Goal: Transaction & Acquisition: Purchase product/service

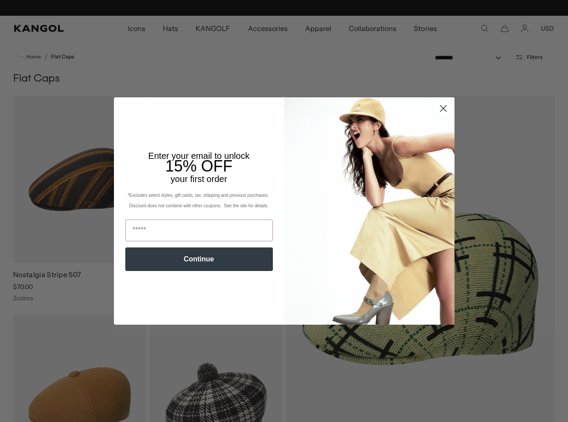
scroll to position [0, 180]
click at [448, 110] on circle "Close dialog" at bounding box center [442, 108] width 14 height 14
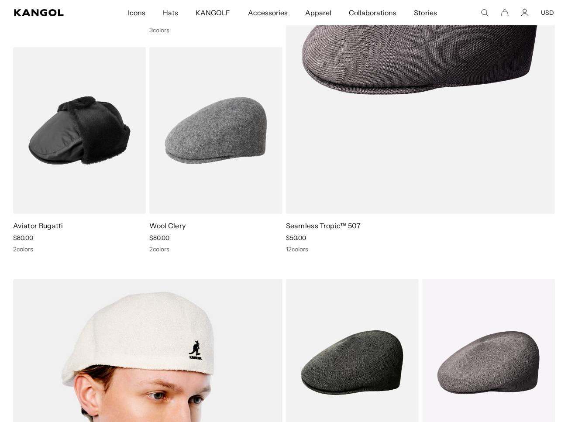
scroll to position [0, 0]
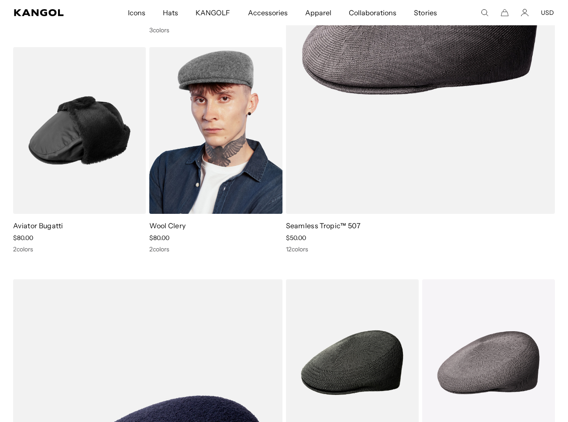
click at [222, 139] on img at bounding box center [215, 130] width 133 height 167
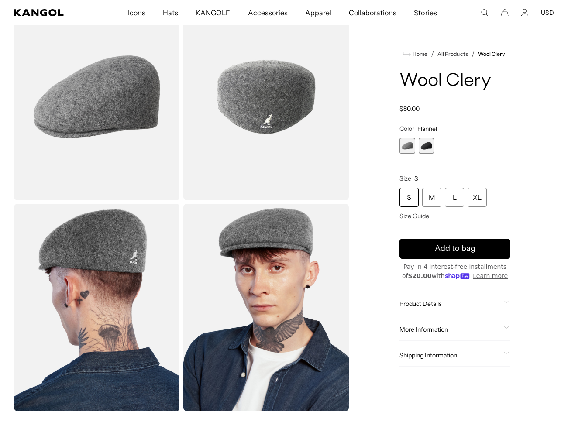
scroll to position [0, 180]
click at [459, 199] on div "L" at bounding box center [454, 197] width 19 height 19
click at [429, 148] on span "2 of 2" at bounding box center [426, 146] width 16 height 16
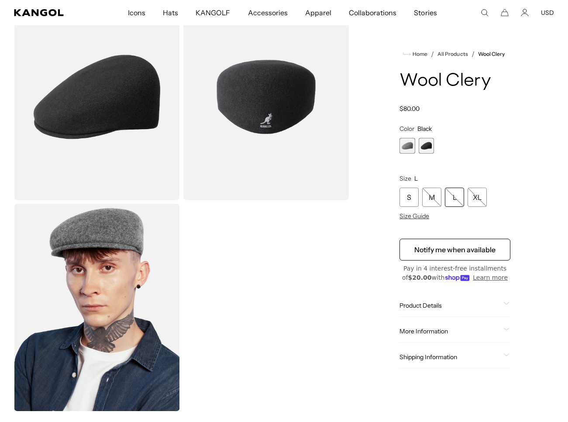
click at [409, 149] on span "1 of 2" at bounding box center [407, 146] width 16 height 16
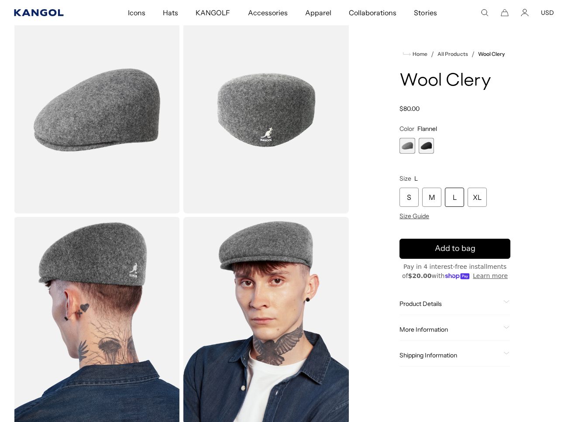
scroll to position [0, 180]
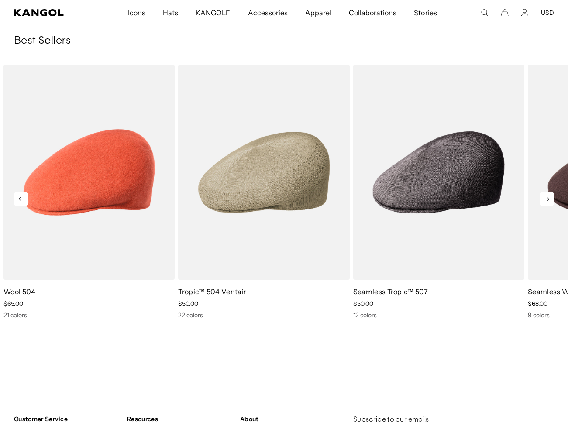
scroll to position [0, 180]
click at [553, 192] on icon at bounding box center [547, 199] width 14 height 14
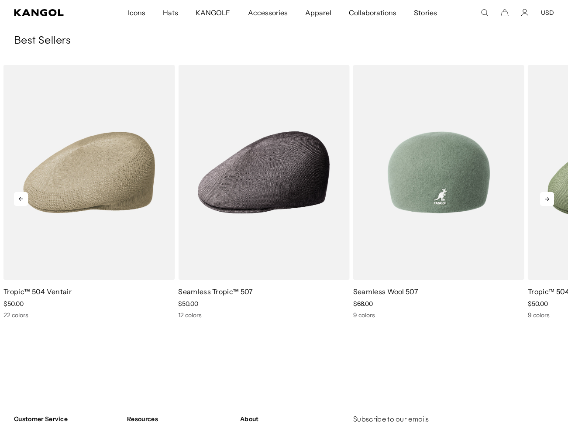
scroll to position [0, 0]
click at [452, 170] on img "4 of 10" at bounding box center [438, 172] width 171 height 215
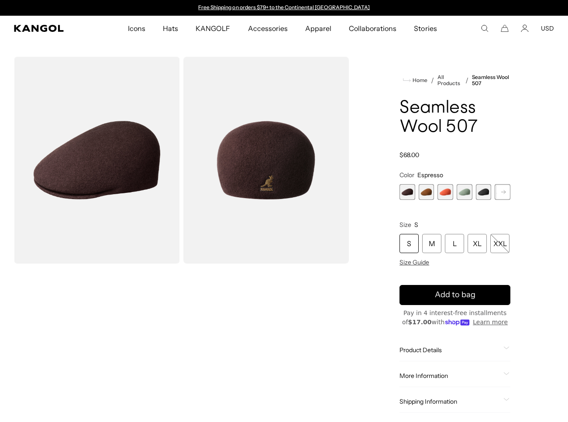
click at [402, 193] on span "1 of 9" at bounding box center [407, 192] width 16 height 16
click at [486, 192] on span "5 of 9" at bounding box center [484, 192] width 16 height 16
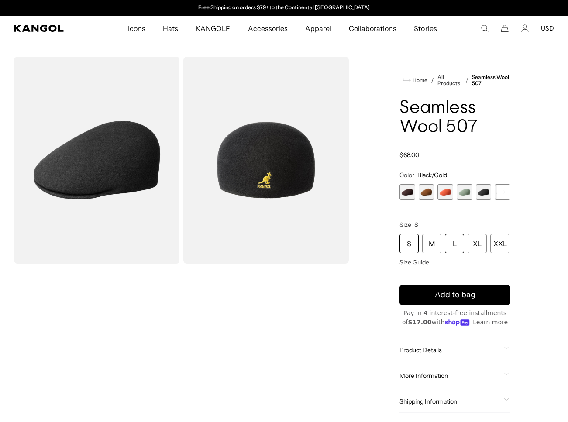
click at [456, 244] on div "L" at bounding box center [454, 243] width 19 height 19
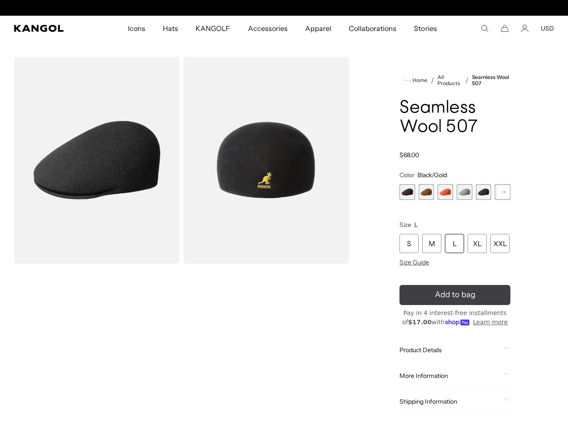
scroll to position [0, 180]
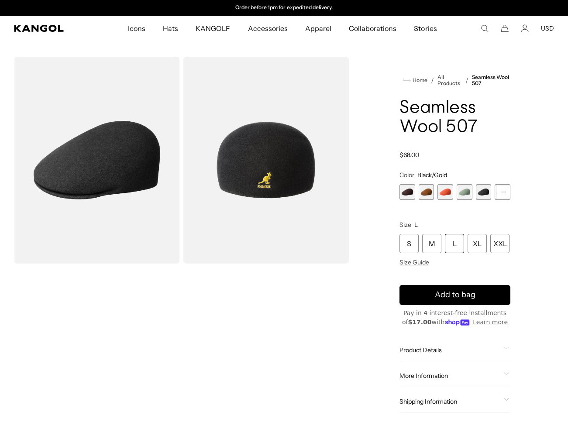
click at [452, 244] on div "L" at bounding box center [454, 243] width 19 height 19
click at [500, 192] on rect at bounding box center [503, 191] width 13 height 13
click at [485, 199] on span "6 of 9" at bounding box center [484, 192] width 16 height 16
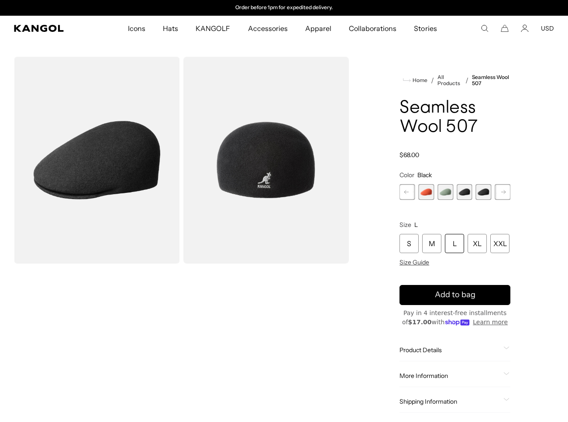
click at [464, 194] on span "5 of 9" at bounding box center [464, 192] width 16 height 16
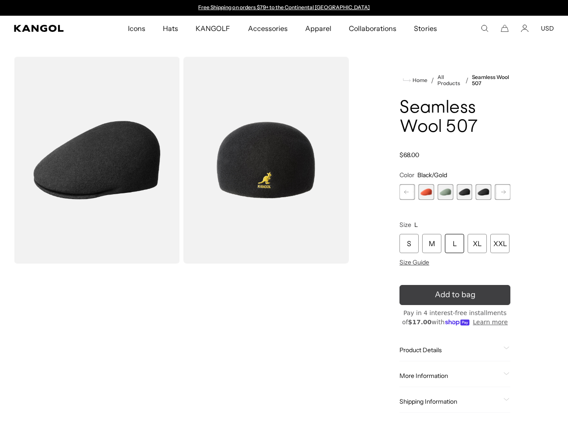
click at [456, 293] on icon "submit" at bounding box center [454, 294] width 13 height 13
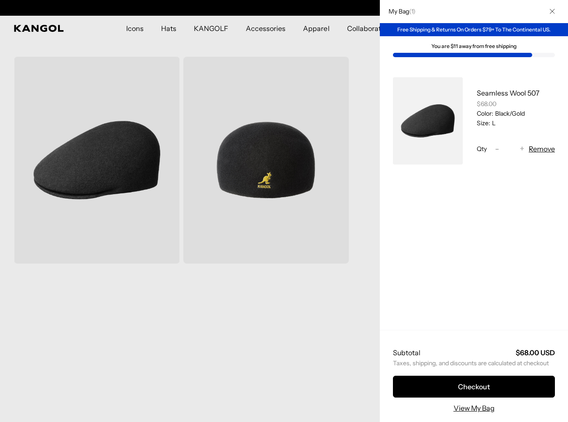
scroll to position [0, 180]
click at [336, 335] on div at bounding box center [284, 211] width 568 height 422
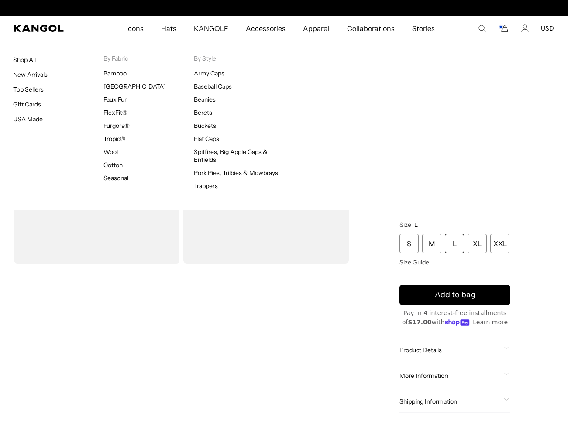
scroll to position [0, 0]
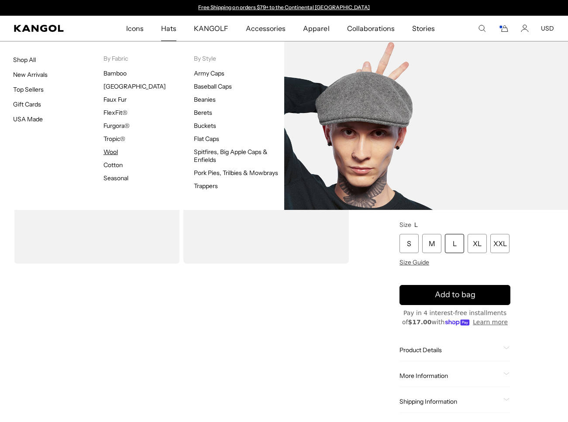
click at [111, 151] on link "Wool" at bounding box center [110, 152] width 14 height 8
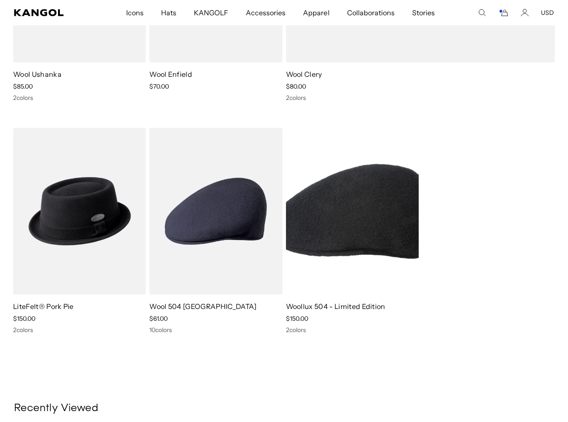
scroll to position [3135, 0]
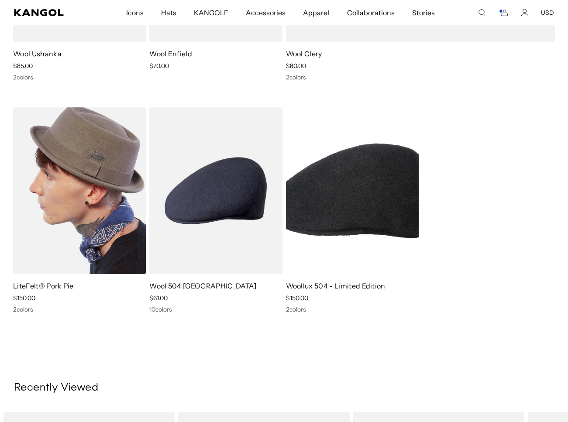
click at [84, 237] on img at bounding box center [79, 190] width 133 height 167
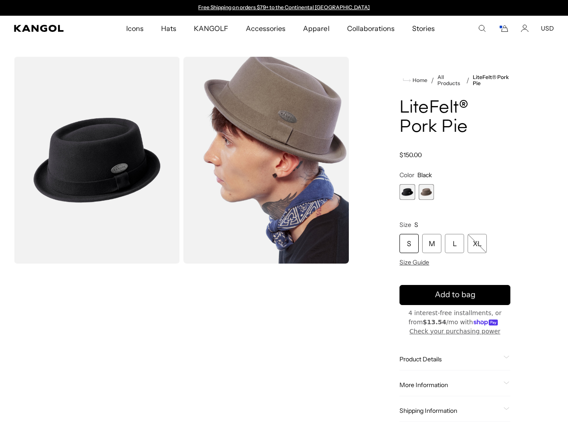
click at [408, 190] on span "1 of 2" at bounding box center [407, 192] width 16 height 16
click at [453, 244] on div "L" at bounding box center [454, 243] width 19 height 19
click at [450, 245] on div "L" at bounding box center [454, 243] width 19 height 19
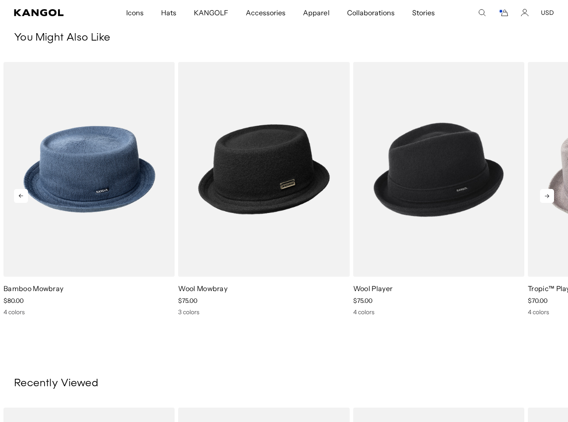
scroll to position [474, 0]
click at [547, 197] on icon at bounding box center [547, 196] width 14 height 14
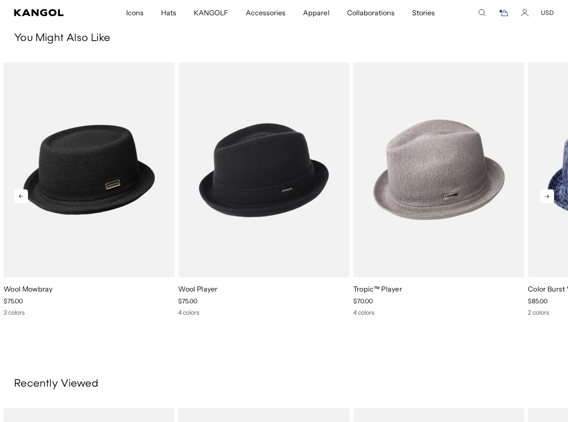
click at [547, 197] on icon at bounding box center [547, 196] width 14 height 14
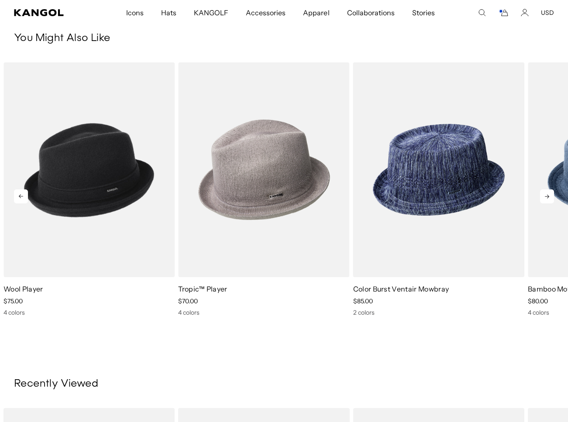
scroll to position [0, 180]
click at [547, 197] on icon at bounding box center [547, 196] width 14 height 14
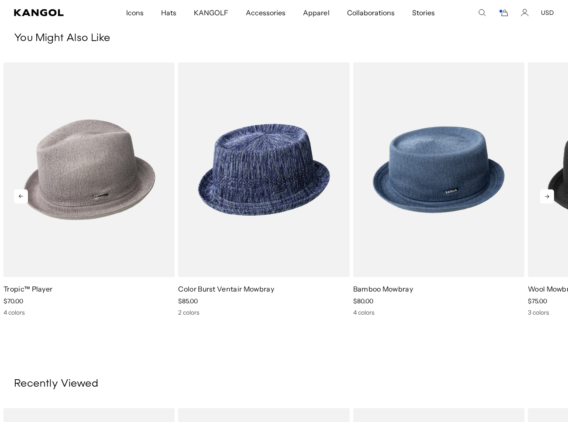
click at [547, 197] on icon at bounding box center [547, 196] width 14 height 14
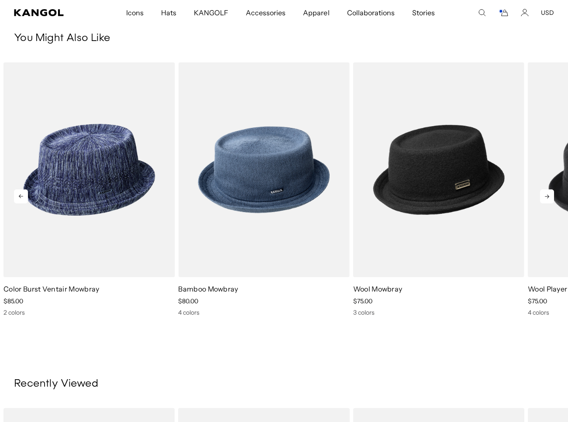
click at [547, 197] on icon at bounding box center [547, 196] width 14 height 14
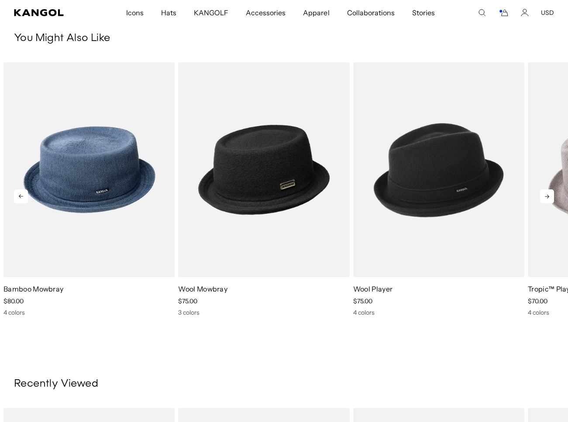
click at [547, 197] on icon at bounding box center [547, 196] width 14 height 14
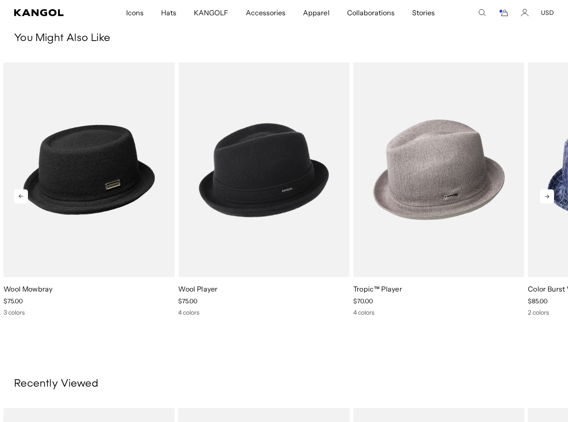
click at [547, 197] on icon at bounding box center [547, 196] width 14 height 14
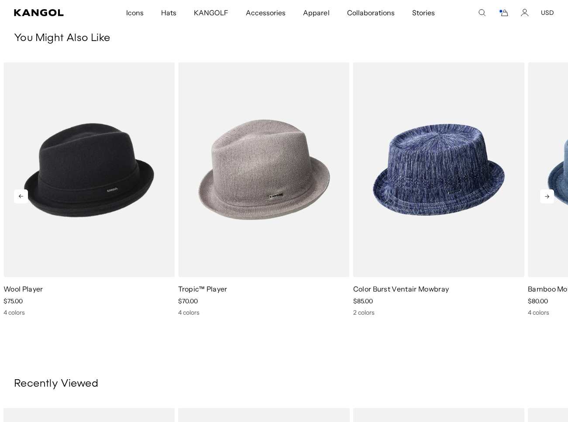
scroll to position [0, 0]
click at [547, 197] on icon at bounding box center [547, 196] width 14 height 14
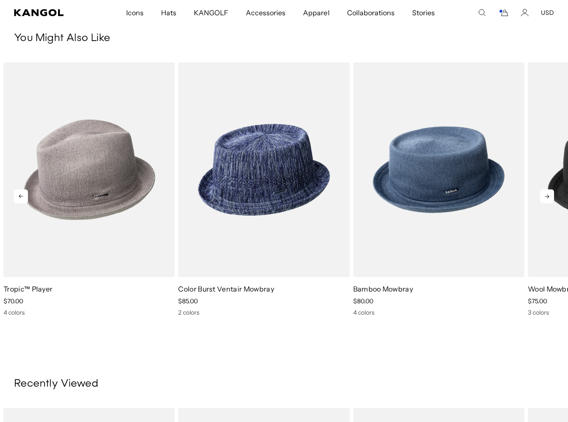
click at [547, 197] on icon at bounding box center [547, 196] width 14 height 14
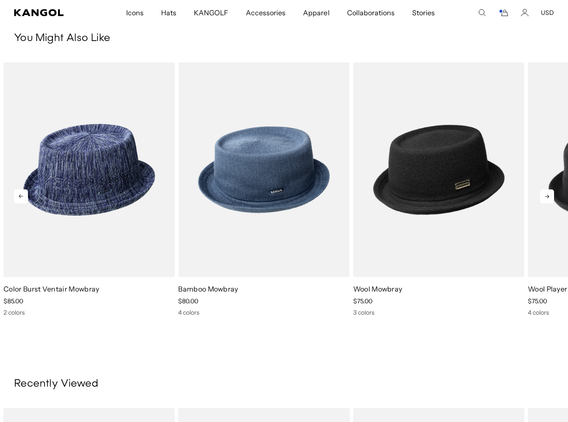
click at [547, 197] on icon at bounding box center [547, 196] width 14 height 14
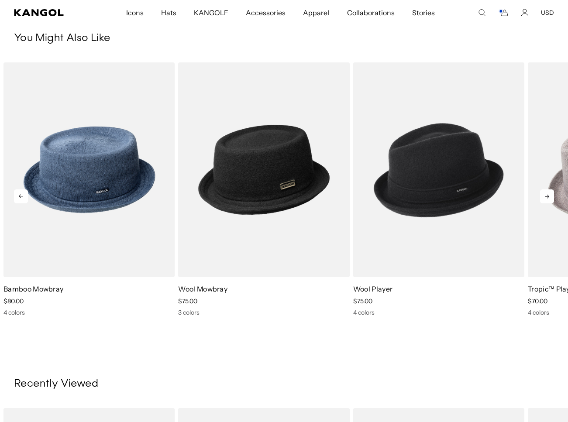
click at [547, 197] on icon at bounding box center [547, 196] width 14 height 14
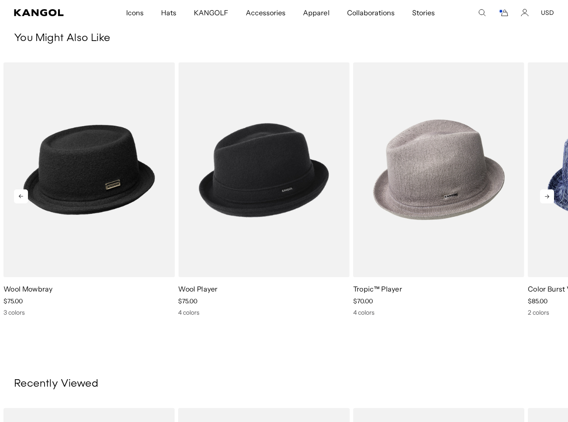
click at [547, 197] on icon at bounding box center [547, 196] width 14 height 14
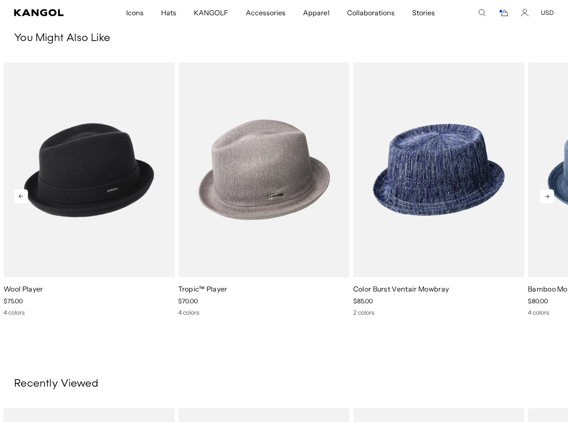
scroll to position [0, 180]
click at [547, 197] on icon at bounding box center [547, 196] width 14 height 14
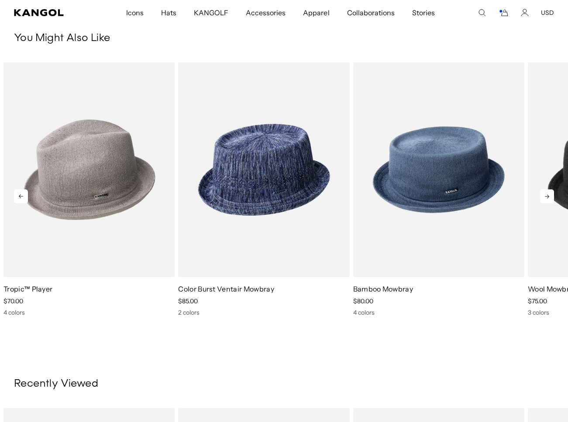
click at [547, 197] on icon at bounding box center [547, 196] width 14 height 14
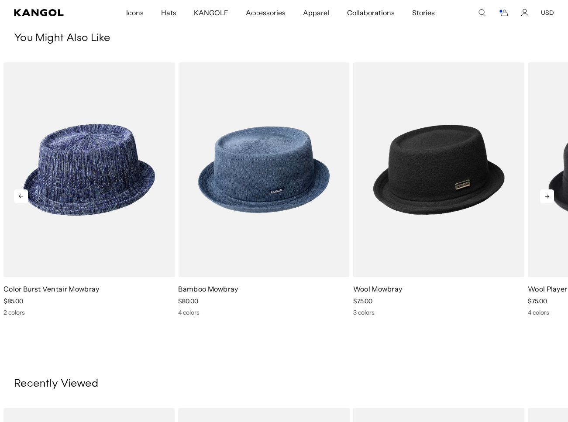
click at [547, 197] on icon at bounding box center [547, 196] width 14 height 14
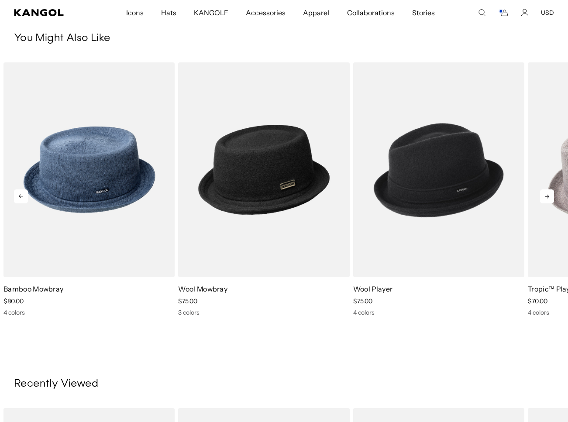
click at [547, 197] on icon at bounding box center [547, 196] width 14 height 14
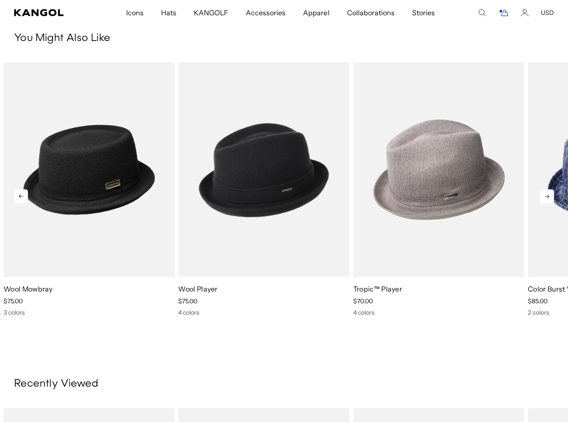
click at [547, 197] on icon at bounding box center [547, 196] width 14 height 14
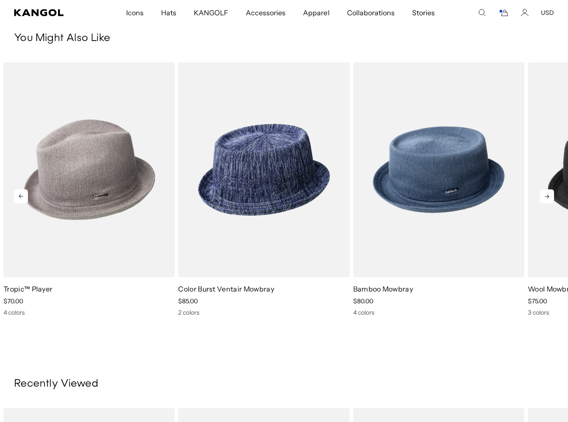
click at [547, 197] on icon at bounding box center [547, 196] width 14 height 14
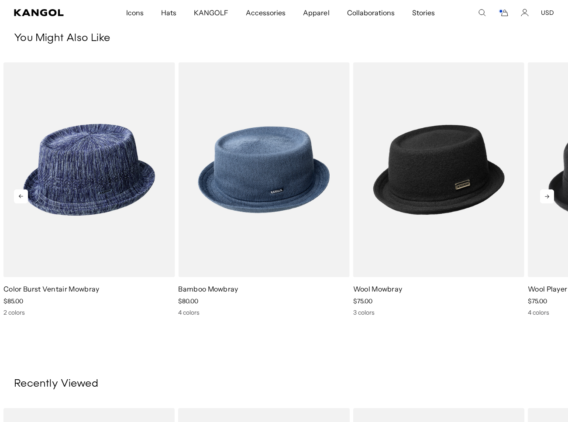
click at [547, 197] on icon at bounding box center [547, 196] width 14 height 14
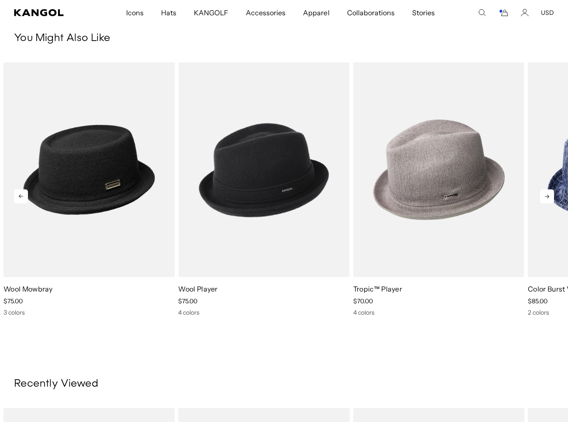
click at [547, 197] on icon at bounding box center [547, 196] width 14 height 14
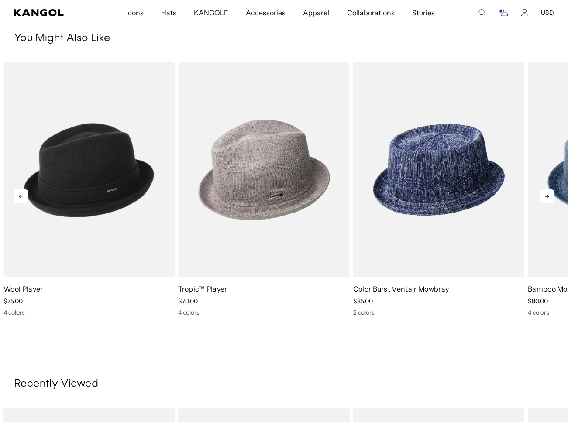
click at [547, 197] on icon at bounding box center [547, 196] width 14 height 14
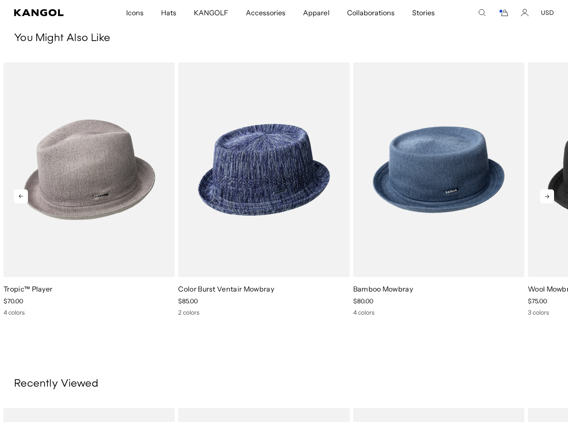
click at [547, 197] on icon at bounding box center [547, 196] width 14 height 14
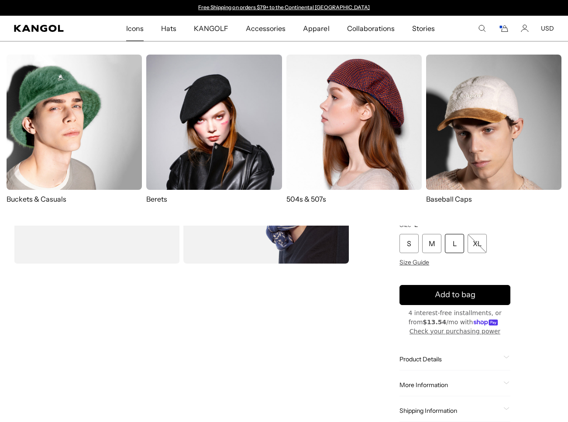
click at [368, 89] on img at bounding box center [353, 122] width 135 height 135
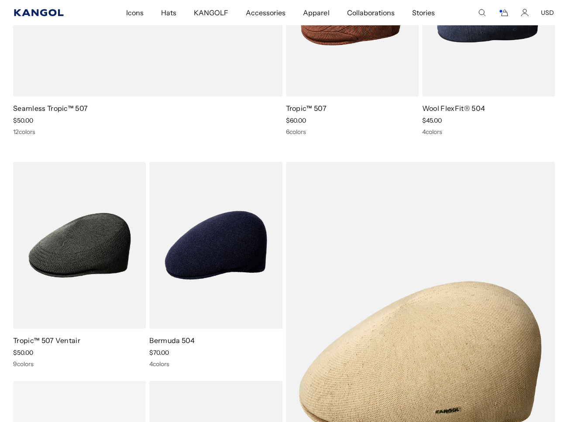
click at [46, 10] on icon "Kangol" at bounding box center [38, 12] width 49 height 7
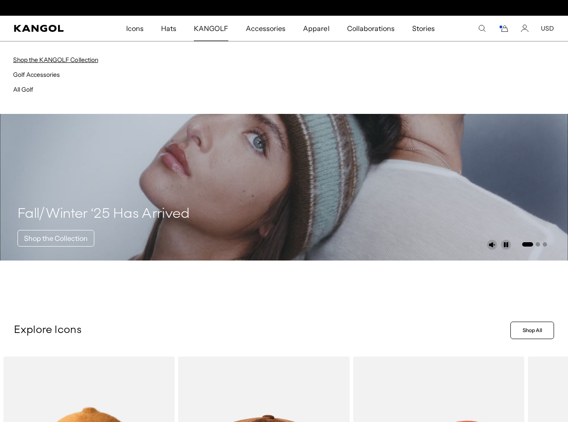
click at [74, 58] on link "Shop the KANGOLF Collection" at bounding box center [55, 60] width 85 height 8
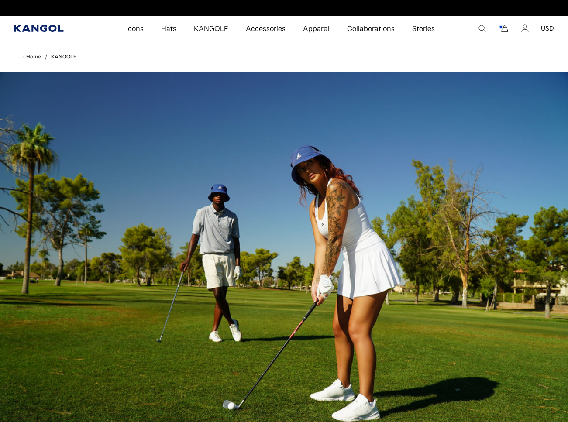
scroll to position [0, 180]
click at [57, 31] on icon "Kangol" at bounding box center [39, 28] width 50 height 7
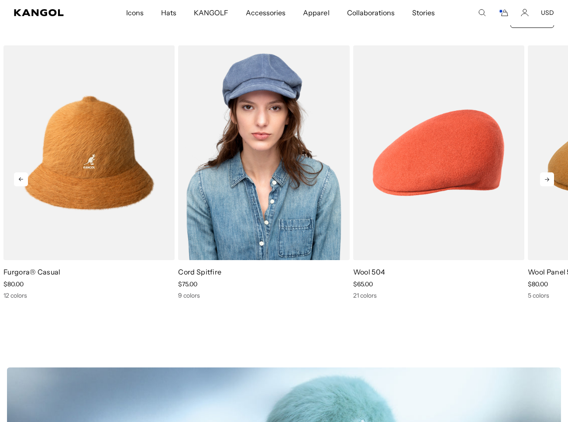
scroll to position [0, 180]
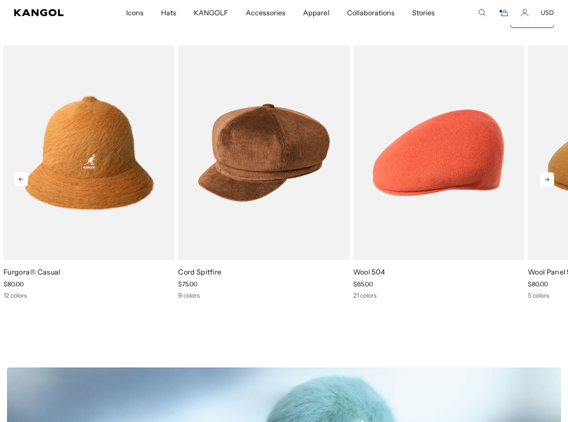
click at [545, 182] on icon at bounding box center [547, 179] width 14 height 14
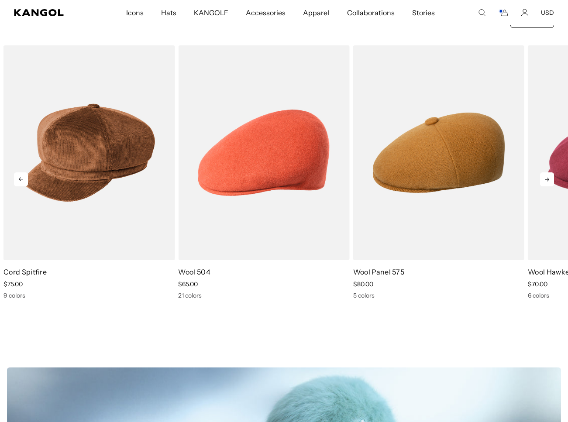
click at [545, 182] on icon at bounding box center [547, 179] width 14 height 14
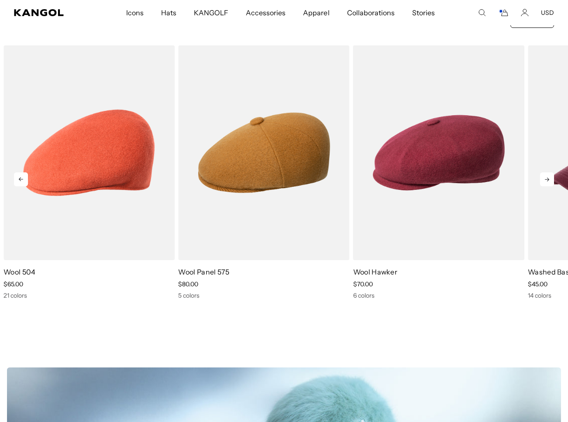
click at [545, 182] on icon at bounding box center [547, 179] width 14 height 14
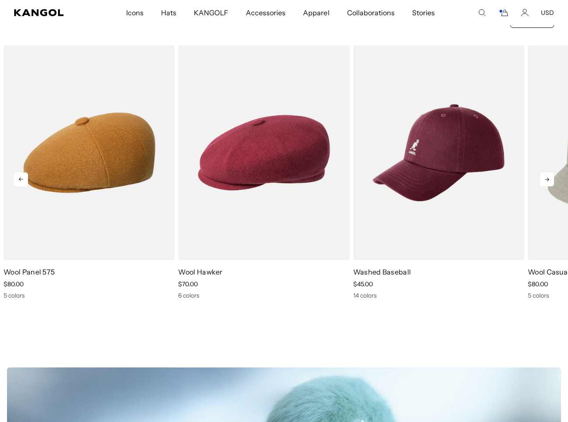
click at [545, 182] on icon at bounding box center [547, 179] width 14 height 14
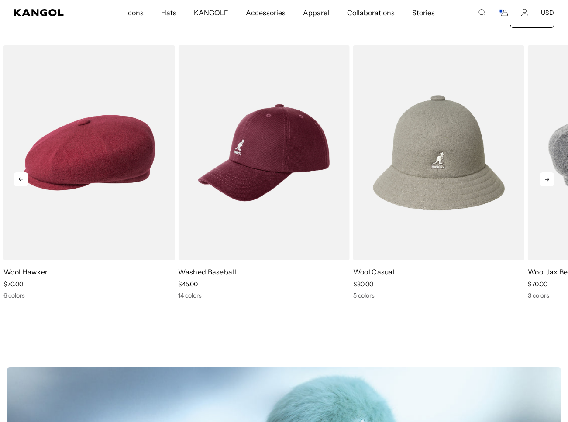
scroll to position [0, 0]
click at [545, 182] on icon at bounding box center [547, 179] width 14 height 14
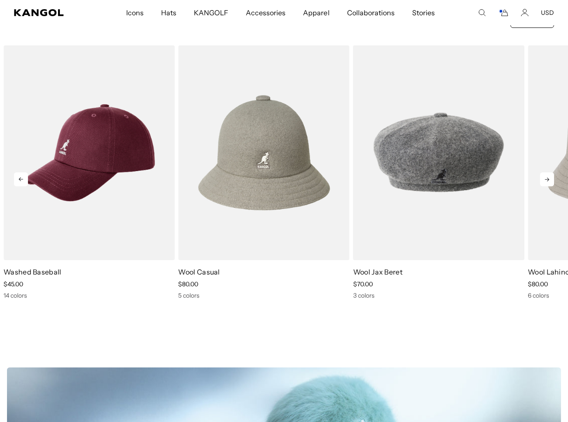
click at [545, 182] on icon at bounding box center [547, 179] width 14 height 14
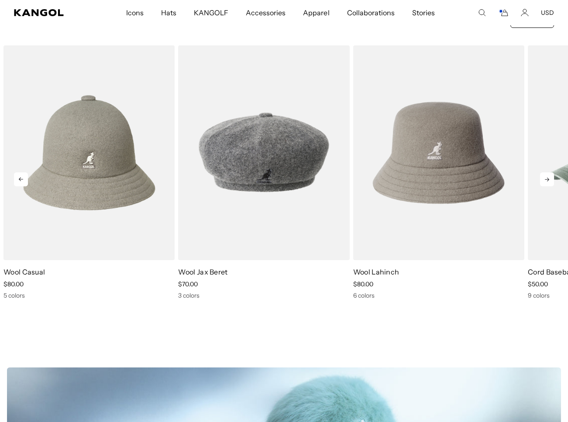
click at [545, 182] on icon at bounding box center [547, 179] width 14 height 14
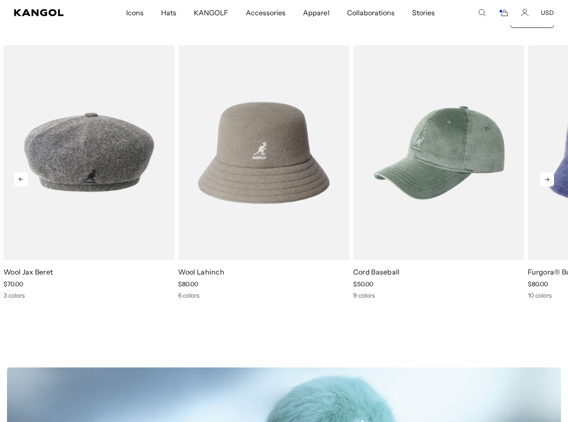
click at [545, 182] on icon at bounding box center [547, 179] width 14 height 14
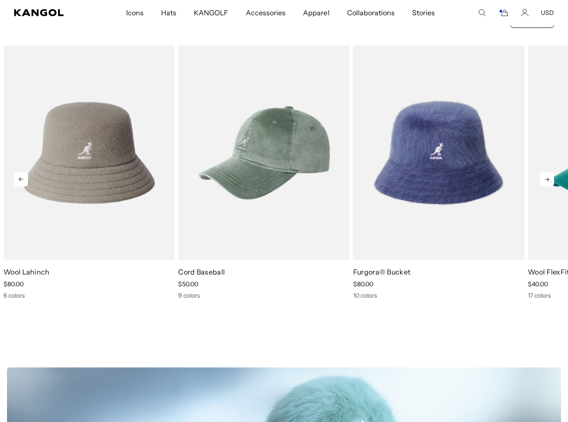
scroll to position [0, 180]
click at [545, 182] on icon at bounding box center [547, 179] width 14 height 14
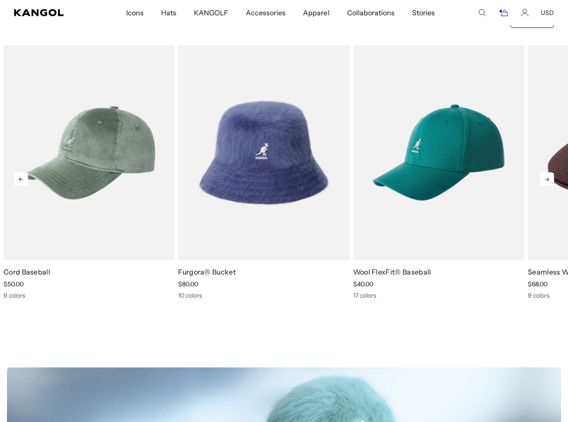
click at [545, 182] on icon at bounding box center [547, 179] width 14 height 14
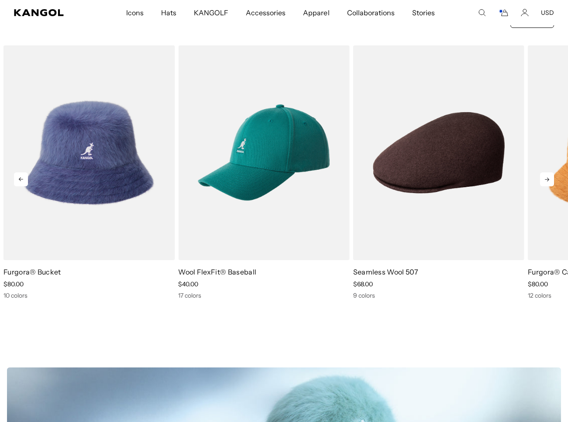
click at [545, 182] on icon at bounding box center [547, 179] width 14 height 14
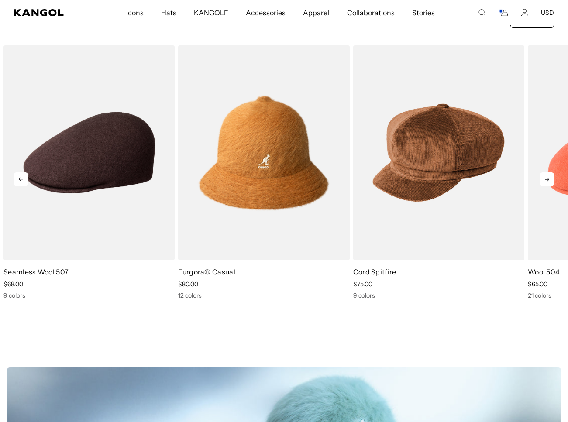
click at [545, 182] on icon at bounding box center [547, 179] width 14 height 14
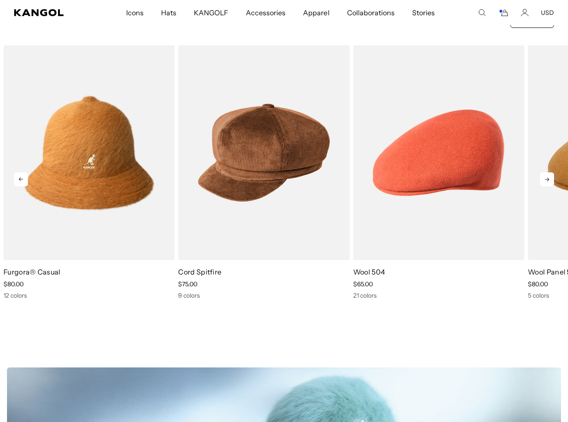
click at [545, 182] on icon at bounding box center [547, 179] width 14 height 14
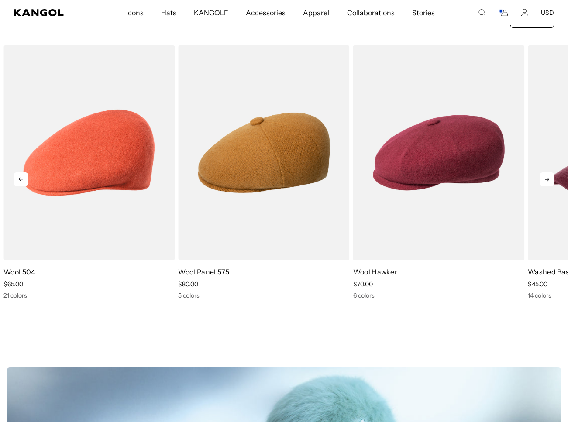
click at [545, 182] on icon at bounding box center [547, 179] width 14 height 14
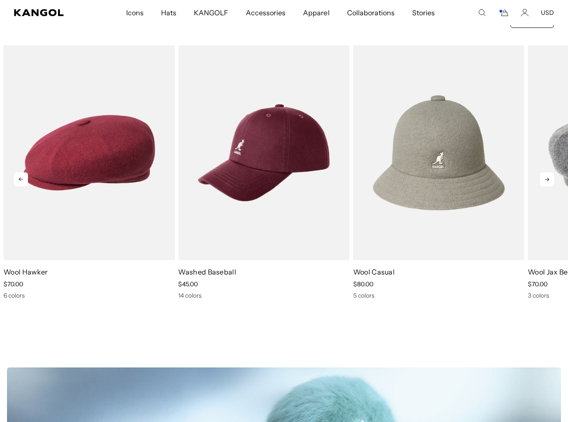
click at [545, 182] on icon at bounding box center [547, 179] width 14 height 14
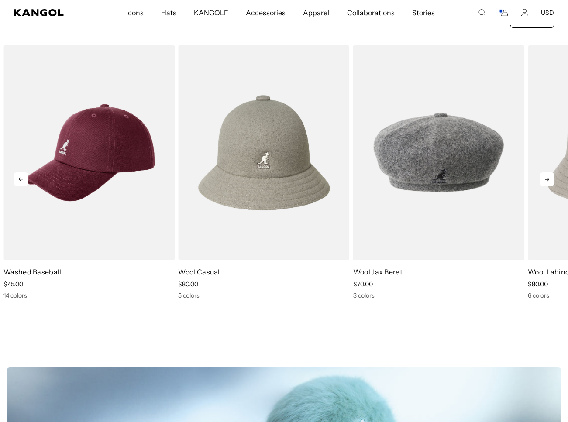
scroll to position [0, 0]
click at [545, 182] on icon at bounding box center [547, 179] width 14 height 14
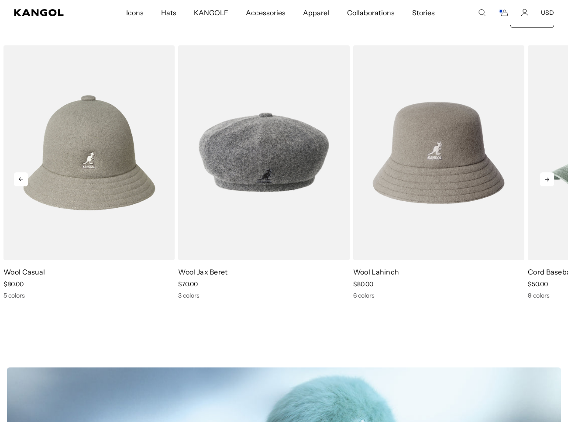
click at [545, 182] on icon at bounding box center [547, 179] width 14 height 14
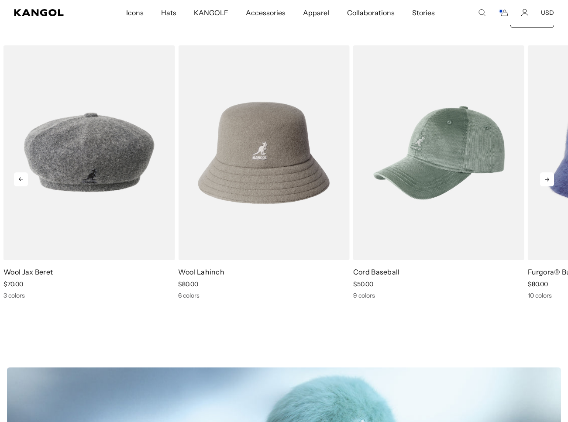
click at [545, 182] on icon at bounding box center [547, 179] width 14 height 14
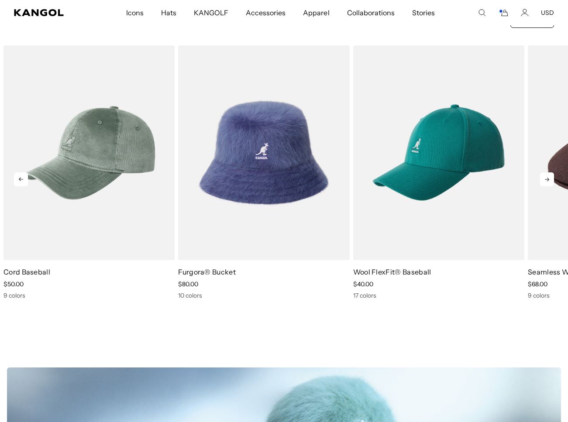
click at [545, 182] on icon at bounding box center [547, 179] width 14 height 14
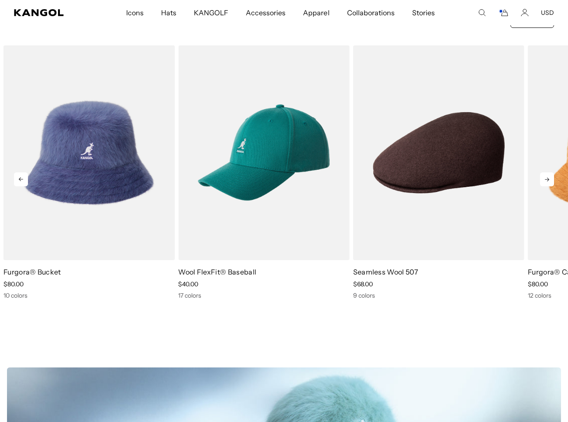
click at [545, 182] on icon at bounding box center [547, 179] width 14 height 14
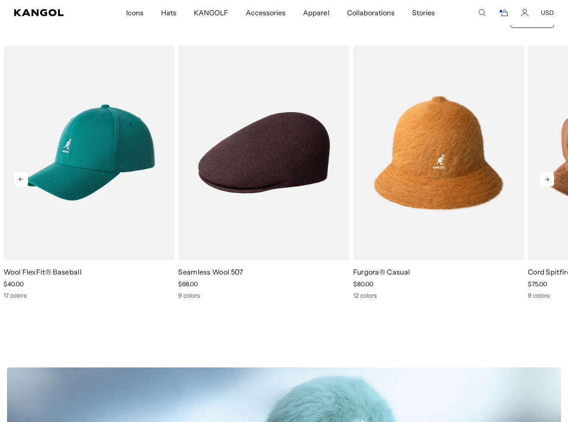
click at [545, 182] on icon at bounding box center [547, 179] width 14 height 14
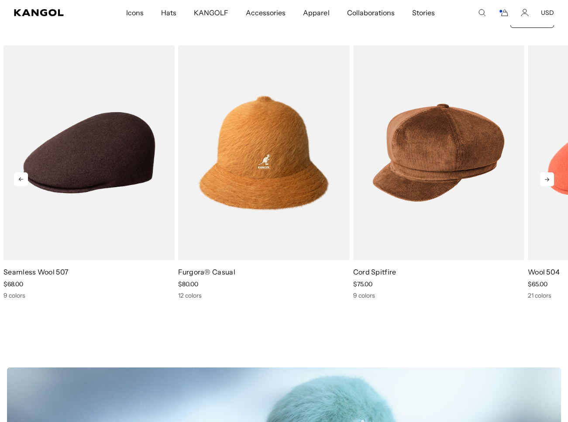
click at [545, 182] on icon at bounding box center [547, 179] width 14 height 14
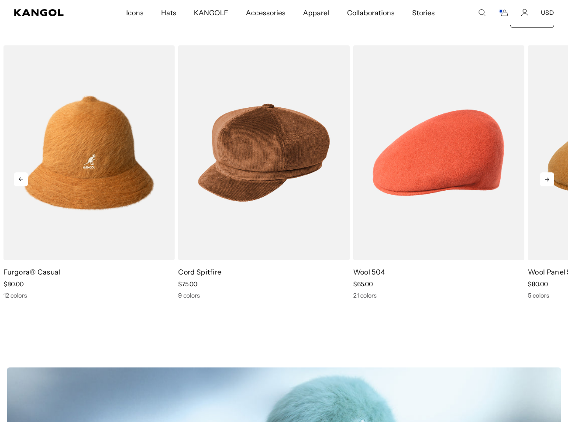
click at [545, 182] on icon at bounding box center [547, 179] width 14 height 14
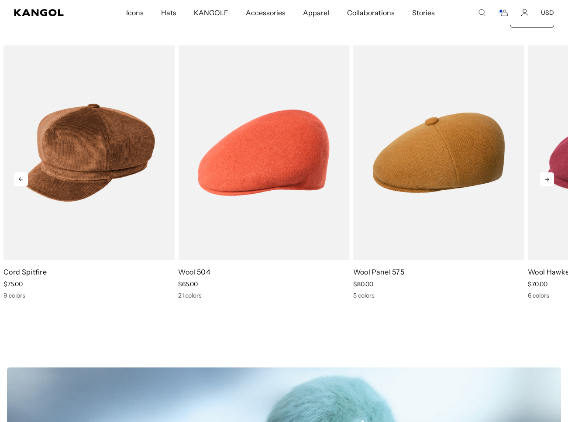
scroll to position [0, 180]
click at [545, 182] on icon at bounding box center [547, 179] width 14 height 14
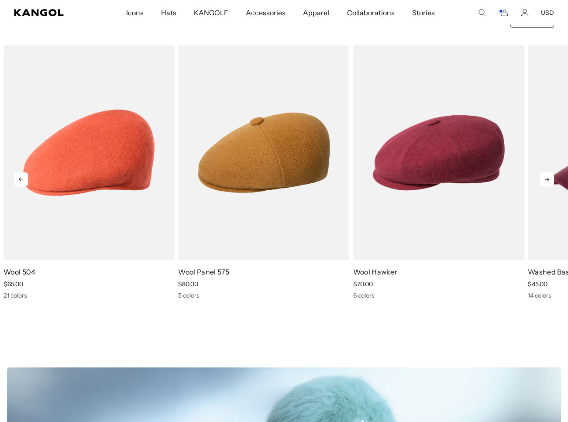
click at [545, 182] on icon at bounding box center [547, 179] width 14 height 14
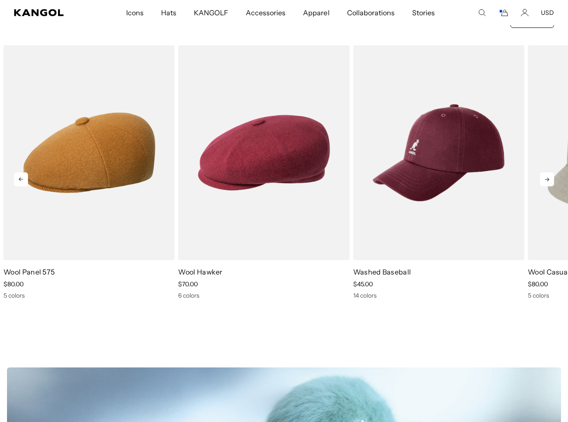
click at [545, 182] on icon at bounding box center [547, 179] width 14 height 14
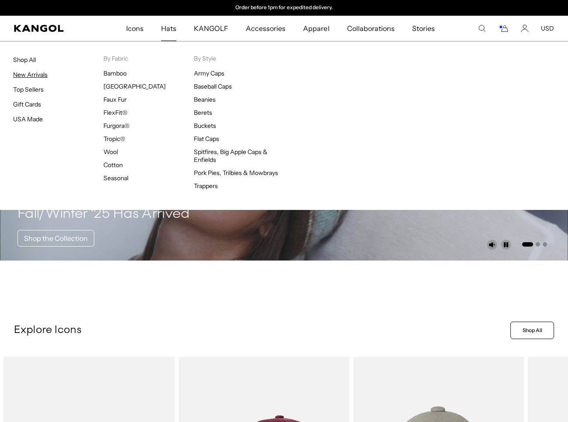
click at [36, 74] on link "New Arrivals" at bounding box center [30, 75] width 34 height 8
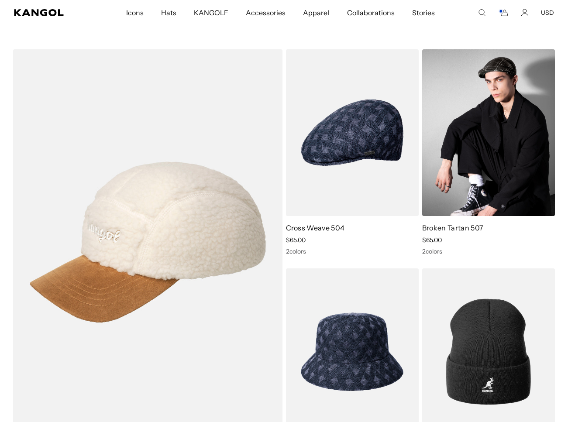
scroll to position [0, 180]
click at [500, 162] on img at bounding box center [488, 132] width 133 height 167
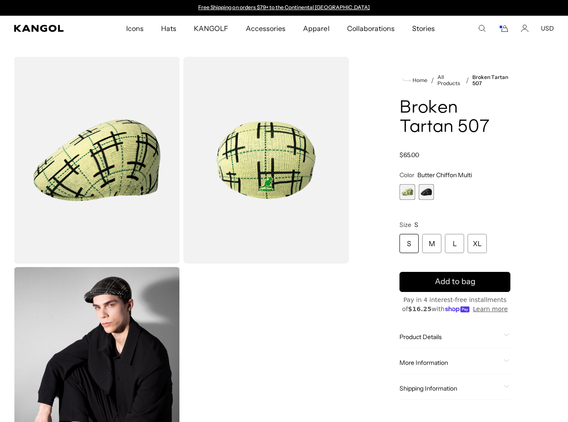
click at [432, 190] on span "2 of 2" at bounding box center [426, 192] width 16 height 16
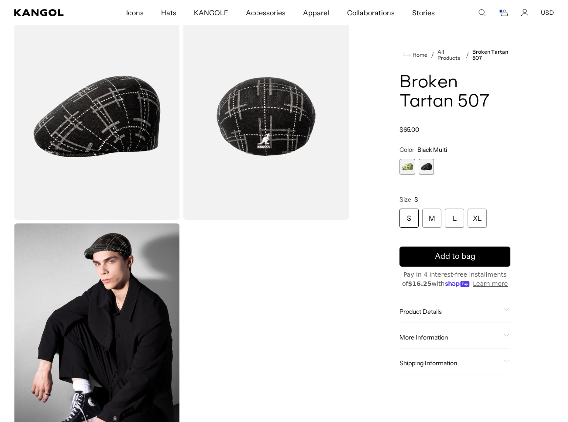
scroll to position [0, 180]
click at [96, 296] on img "Gallery Viewer" at bounding box center [97, 326] width 166 height 207
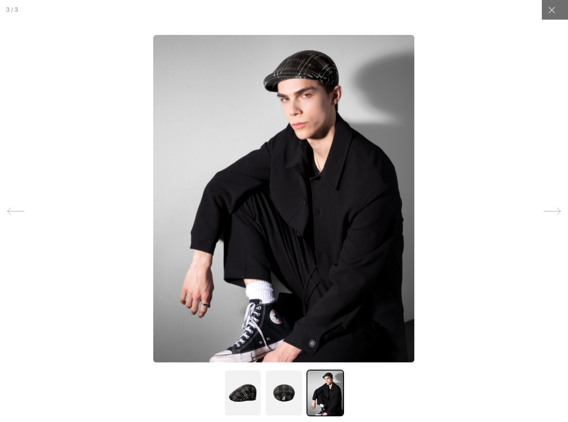
scroll to position [0, 0]
click at [66, 233] on div at bounding box center [284, 211] width 568 height 422
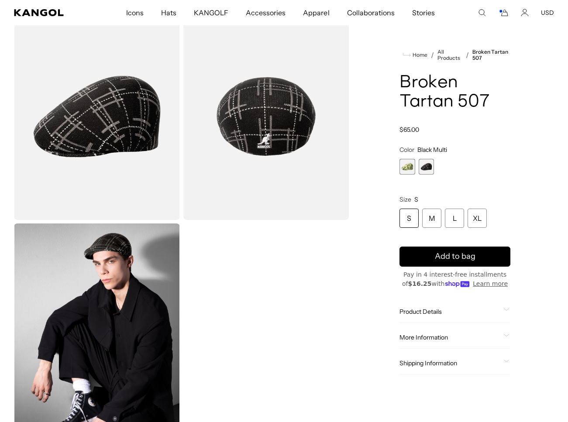
scroll to position [0, 180]
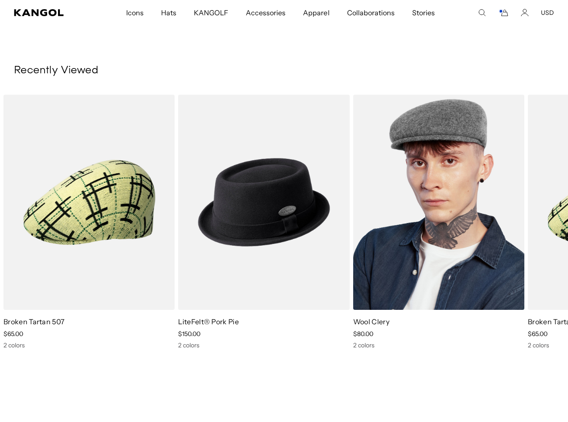
scroll to position [6606, 0]
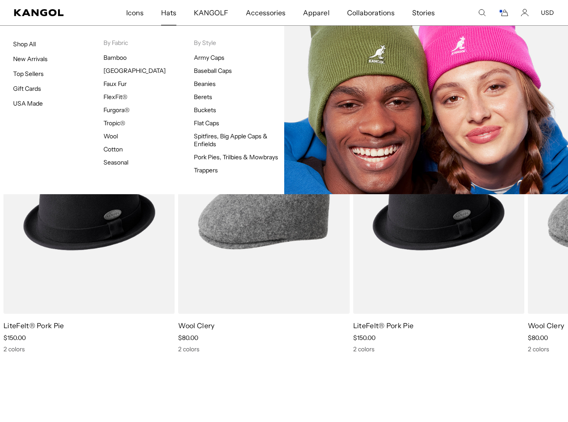
scroll to position [0, 180]
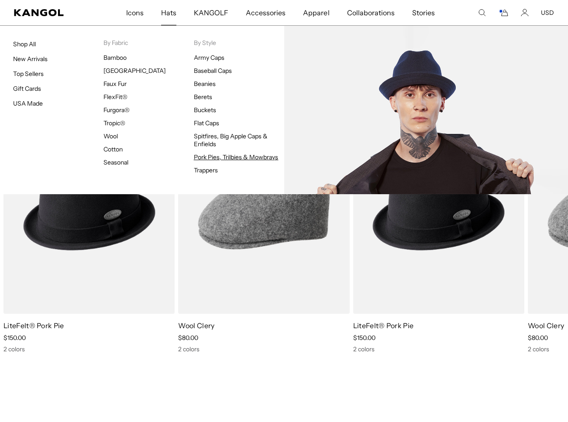
click at [213, 155] on link "Pork Pies, Trilbies & Mowbrays" at bounding box center [236, 157] width 85 height 8
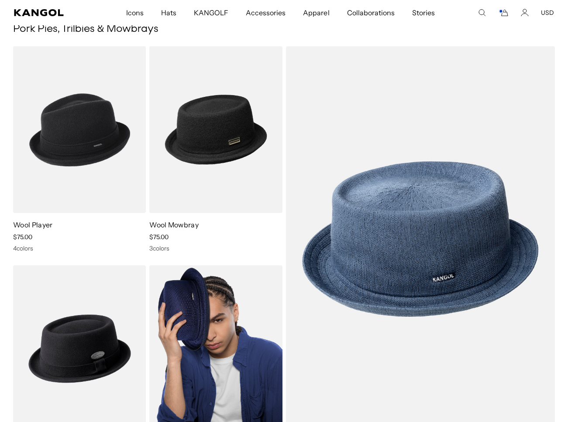
scroll to position [30, 0]
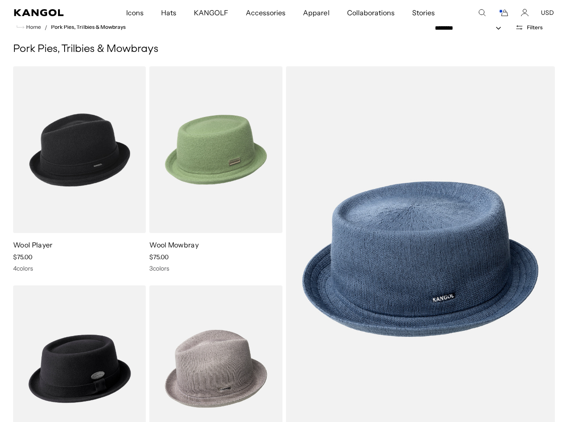
click at [243, 173] on img at bounding box center [215, 149] width 133 height 167
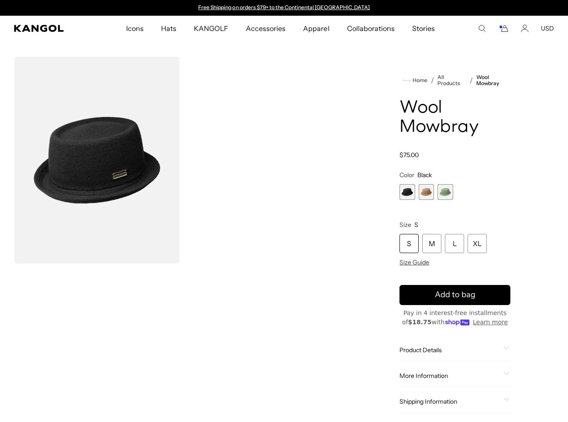
click at [426, 195] on span "2 of 3" at bounding box center [426, 192] width 16 height 16
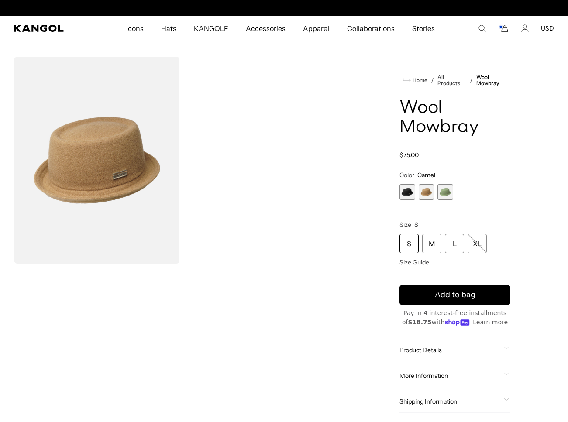
scroll to position [0, 180]
click at [446, 192] on span "3 of 3" at bounding box center [445, 192] width 16 height 16
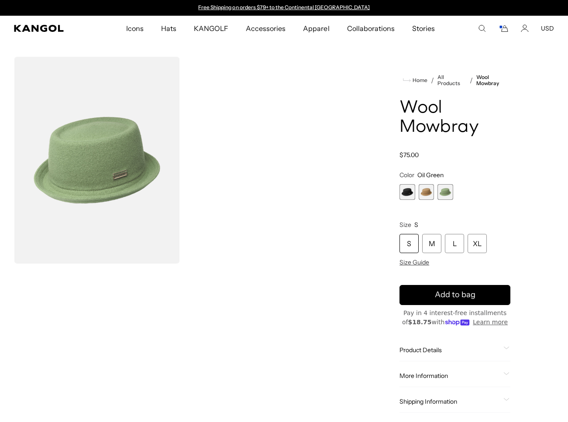
click at [404, 195] on span "1 of 3" at bounding box center [407, 192] width 16 height 16
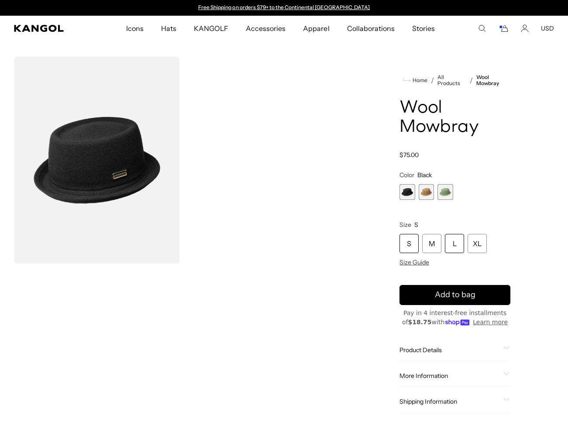
click at [455, 243] on div "L" at bounding box center [454, 243] width 19 height 19
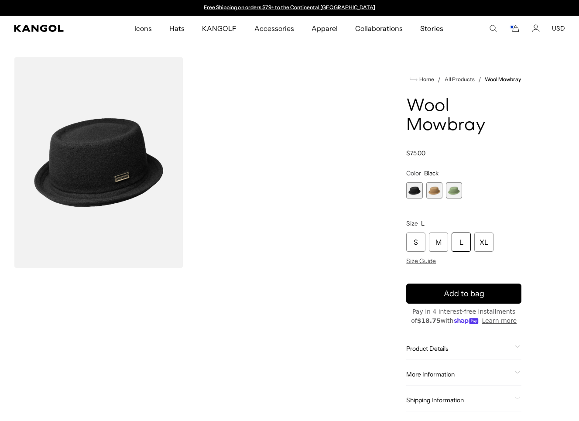
click at [516, 27] on icon "Cart" at bounding box center [514, 28] width 10 height 8
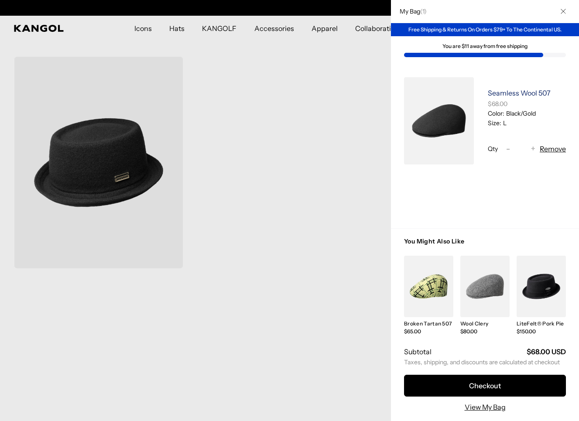
scroll to position [0, 180]
drag, startPoint x: 554, startPoint y: 93, endPoint x: 481, endPoint y: 90, distance: 72.9
click at [481, 90] on div "Seamless Wool 507 $68.00 Color: Black/Gold Size: L Qty Decrease quantity for Se…" at bounding box center [520, 120] width 92 height 87
copy link "Seamless Wool 507"
